Goal: Information Seeking & Learning: Learn about a topic

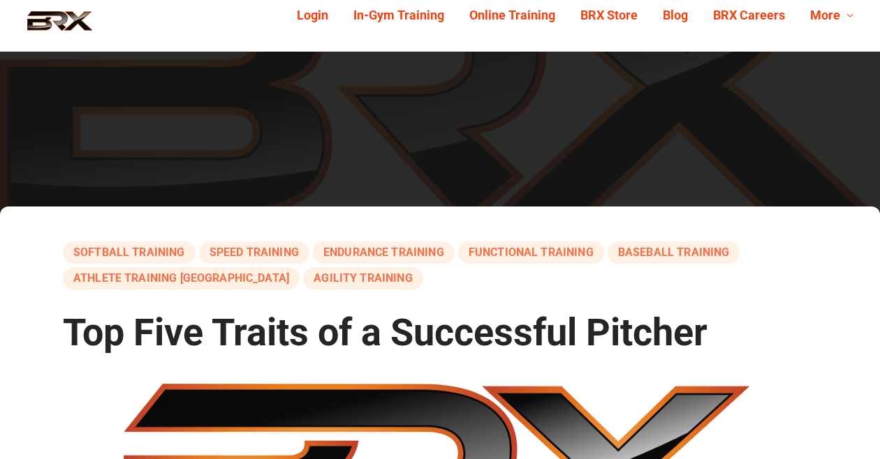
click at [303, 276] on link "agility training" at bounding box center [362, 278] width 119 height 22
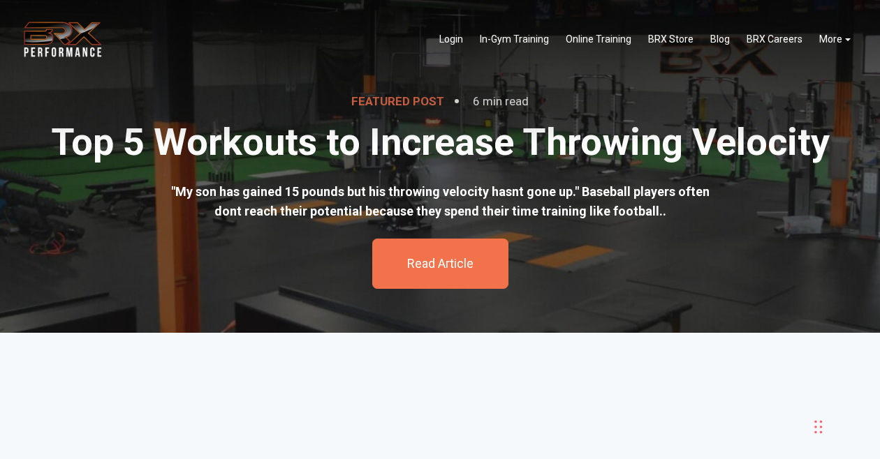
click at [438, 277] on div "Read Article" at bounding box center [440, 264] width 136 height 50
click at [438, 276] on div "Read Article" at bounding box center [440, 264] width 136 height 50
click at [436, 269] on link "Read Article" at bounding box center [440, 263] width 66 height 15
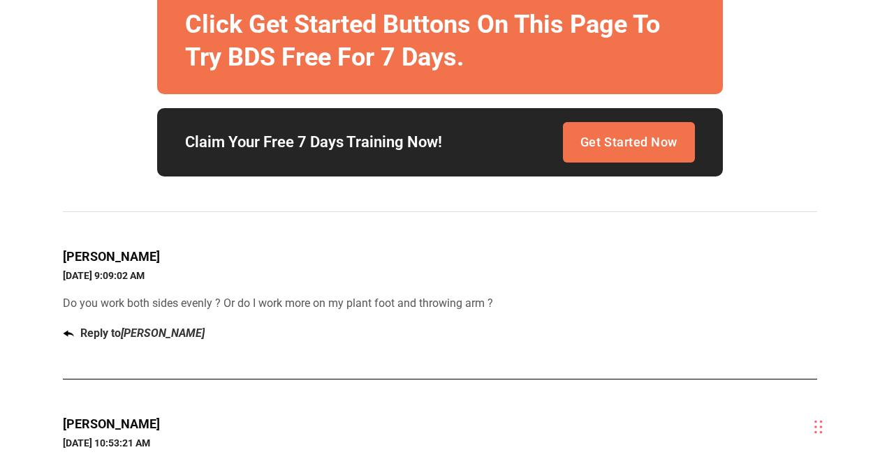
scroll to position [5989, 0]
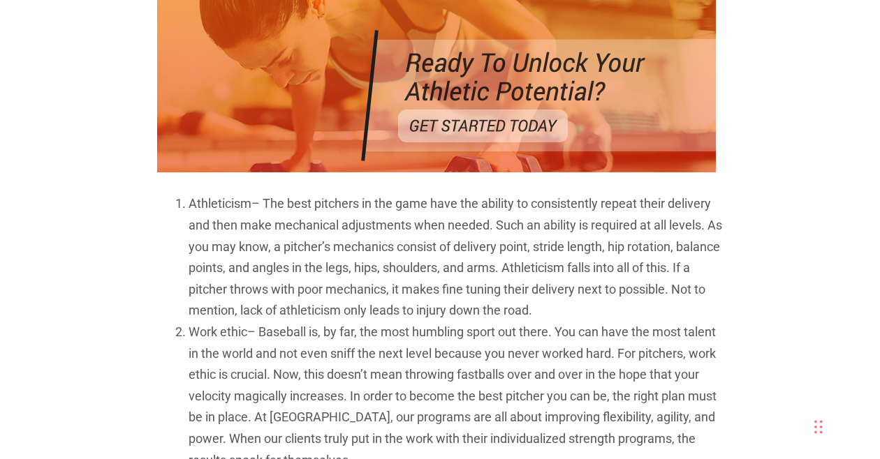
scroll to position [1026, 0]
